Goal: Task Accomplishment & Management: Manage account settings

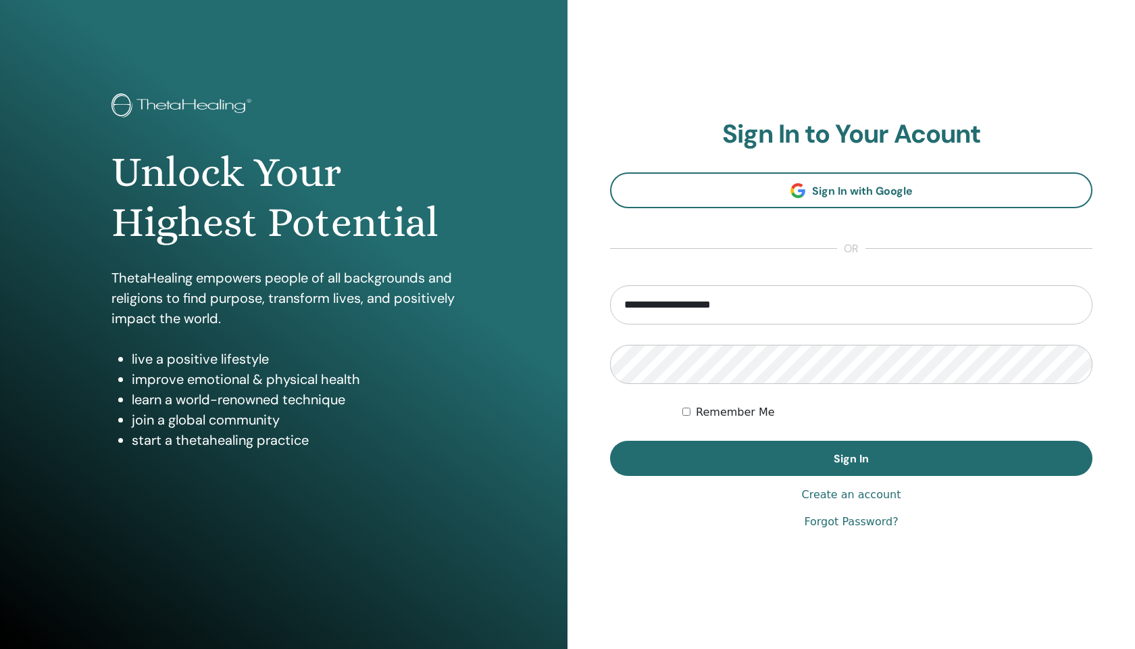
type input "**********"
click at [851, 458] on button "Sign In" at bounding box center [851, 458] width 482 height 35
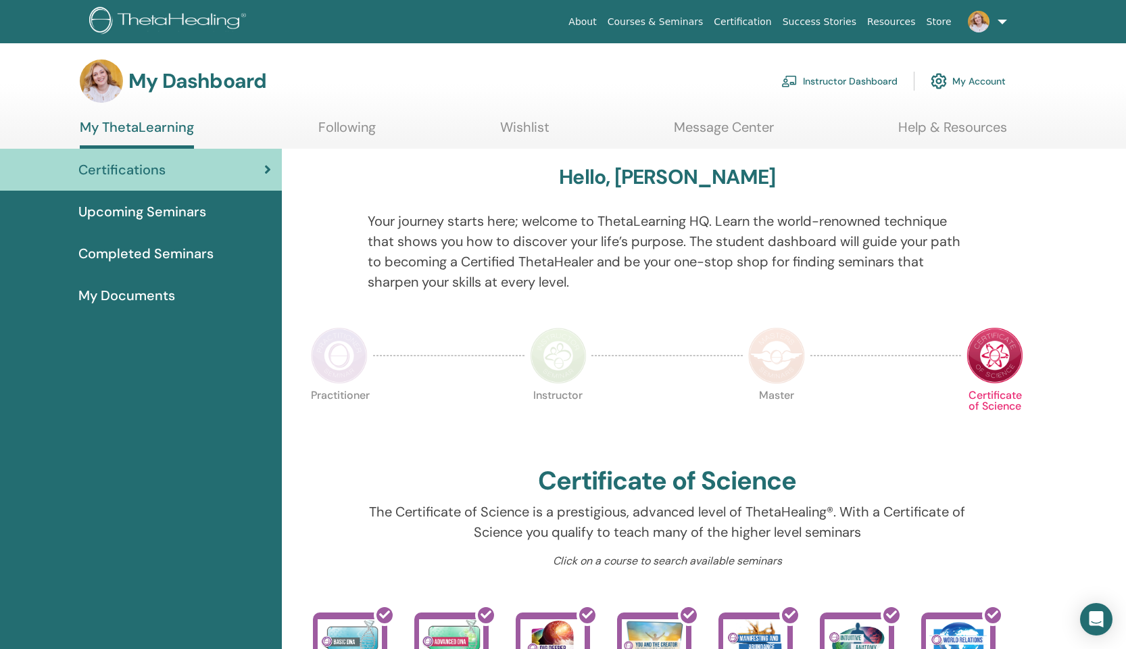
click at [823, 84] on link "Instructor Dashboard" at bounding box center [839, 81] width 116 height 30
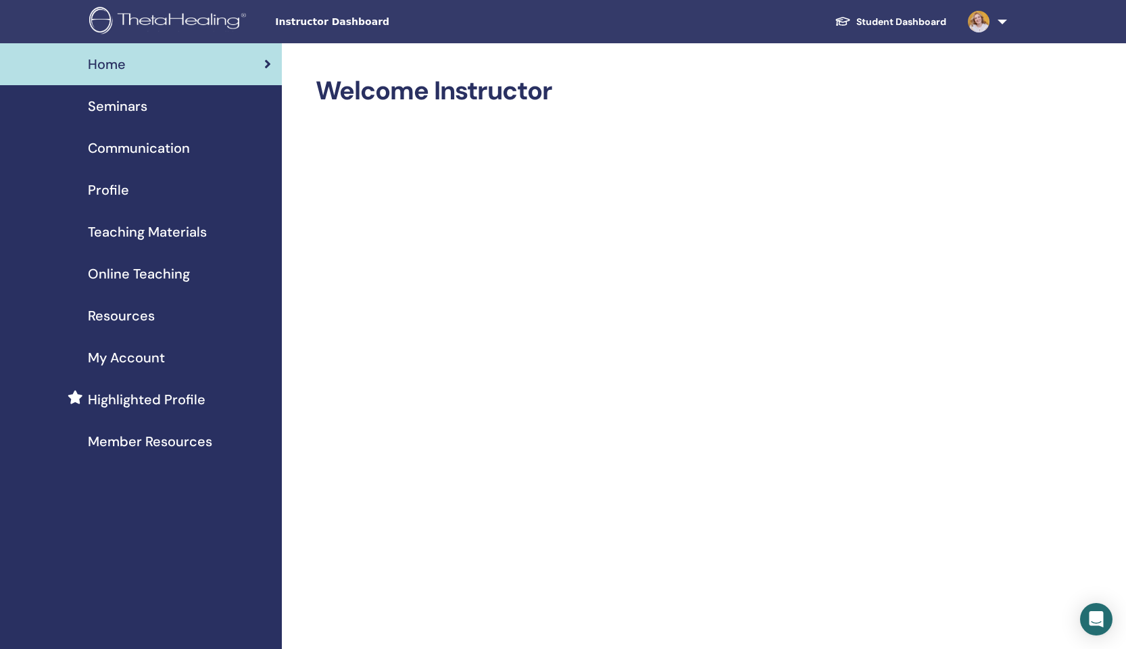
click at [118, 107] on span "Seminars" at bounding box center [117, 106] width 59 height 20
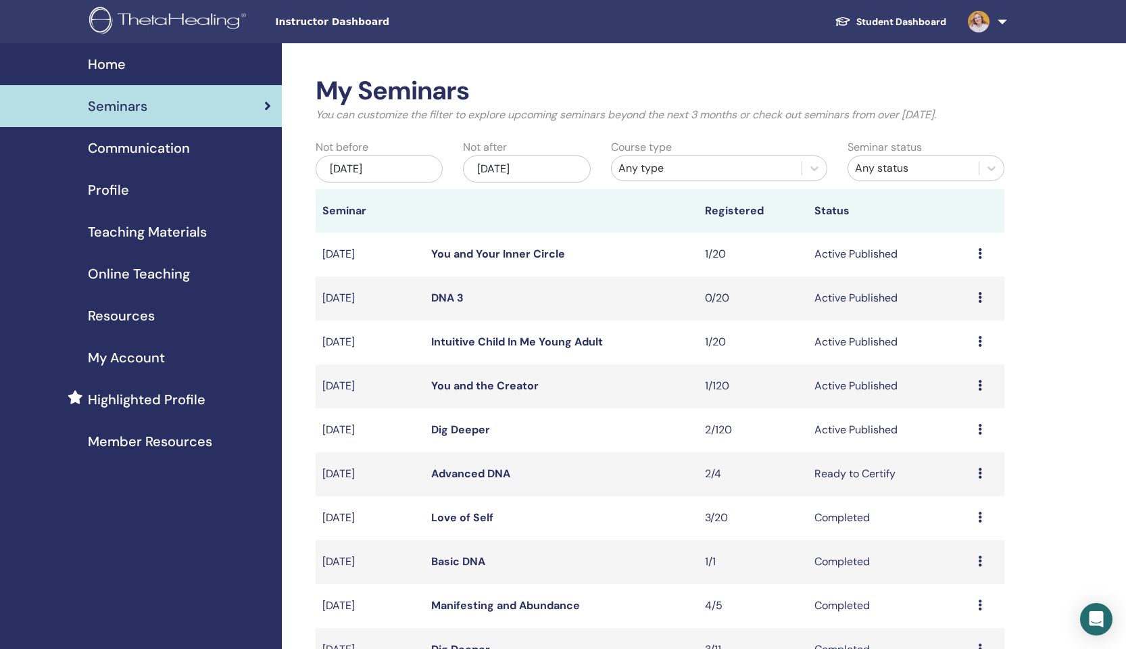
click at [977, 429] on td "Preview Edit Attendees Cancel" at bounding box center [987, 430] width 33 height 44
click at [981, 428] on icon at bounding box center [980, 429] width 4 height 11
click at [952, 485] on link "Attendees" at bounding box center [959, 480] width 51 height 14
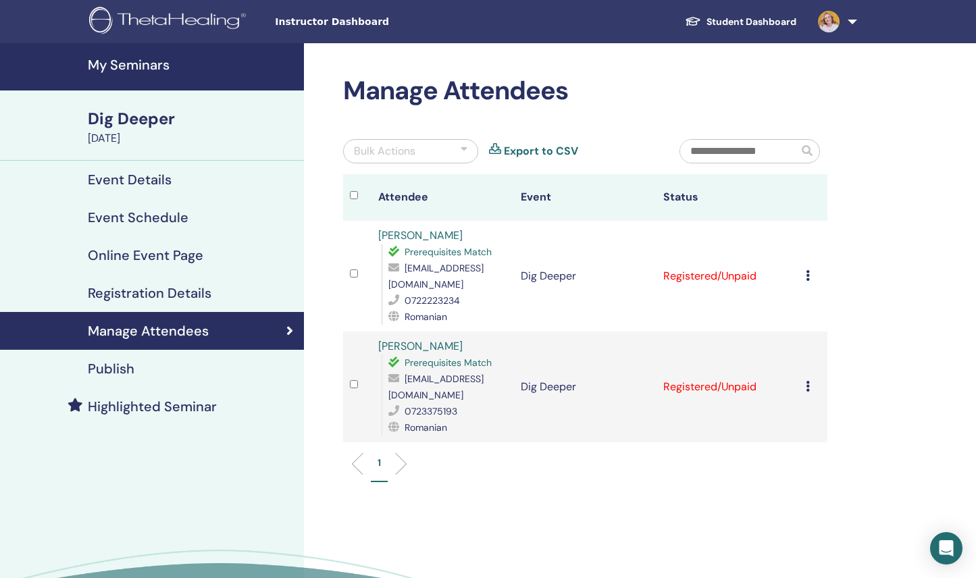
click at [811, 389] on div "Cancel Registration Do not auto-certify Mark as Paid Mark as Unpaid Mark as Abs…" at bounding box center [813, 387] width 15 height 16
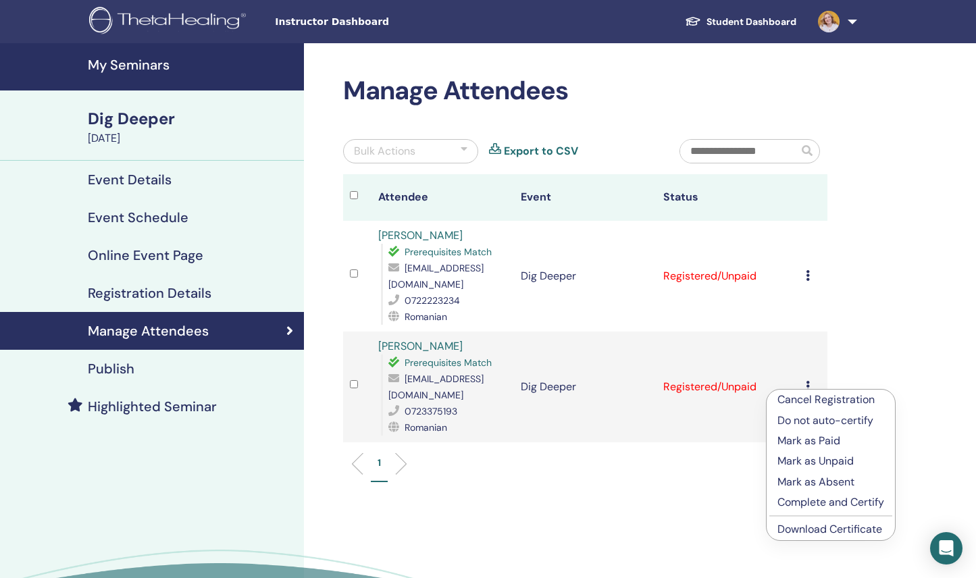
click at [809, 403] on p "Cancel Registration" at bounding box center [831, 400] width 107 height 16
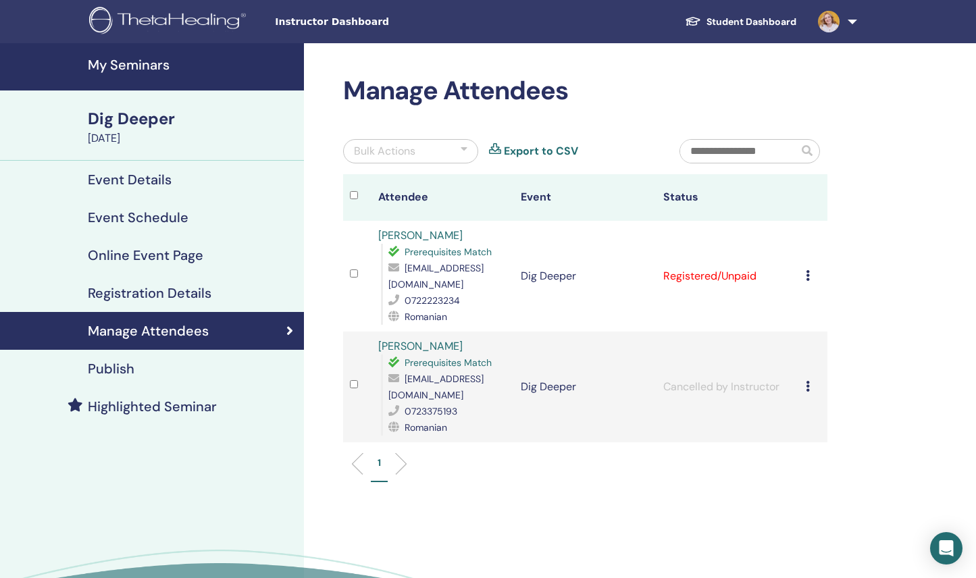
click at [416, 345] on link "[PERSON_NAME]" at bounding box center [420, 346] width 84 height 14
